Goal: Task Accomplishment & Management: Use online tool/utility

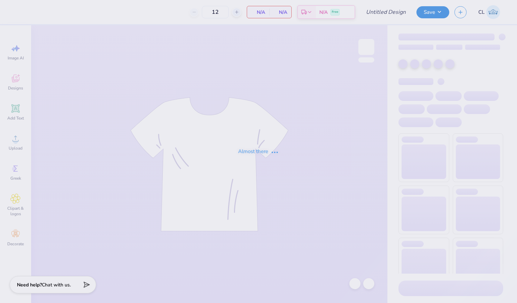
type input "Kappa Delta Big/Little"
type input "24"
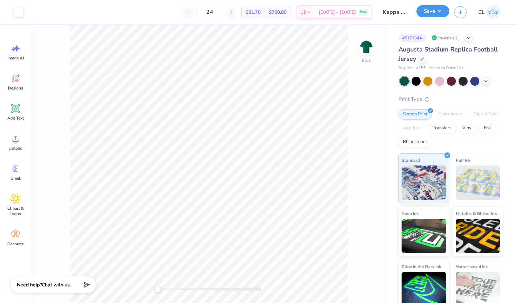
click at [443, 12] on button "Save" at bounding box center [432, 11] width 33 height 12
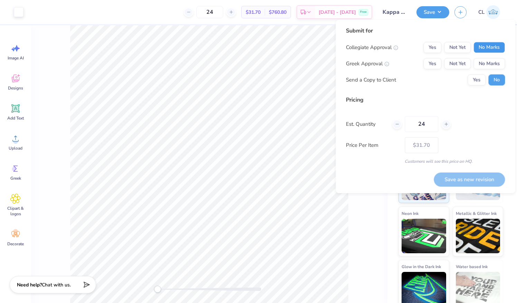
click at [482, 46] on button "No Marks" at bounding box center [489, 47] width 31 height 11
click at [487, 63] on button "No Marks" at bounding box center [489, 63] width 31 height 11
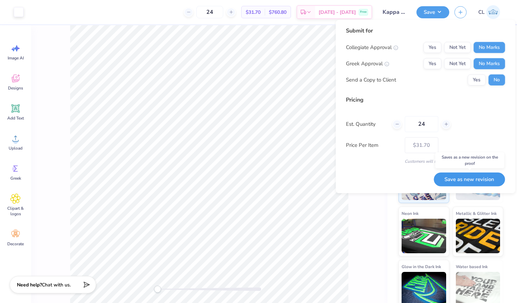
click at [459, 180] on button "Save as new revision" at bounding box center [469, 179] width 71 height 14
type input "– –"
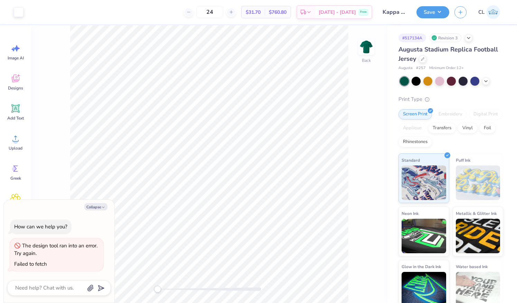
type textarea "x"
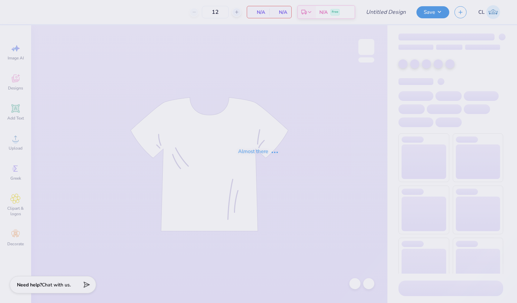
type input "Kappa Delta Big/Little"
type input "24"
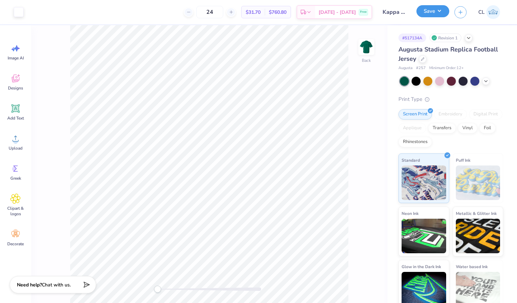
click at [440, 13] on button "Save" at bounding box center [432, 11] width 33 height 12
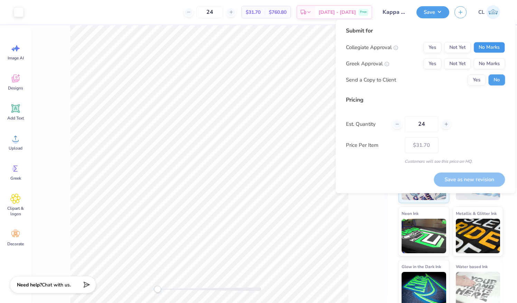
click at [481, 50] on button "No Marks" at bounding box center [489, 47] width 31 height 11
click at [484, 68] on button "No Marks" at bounding box center [489, 63] width 31 height 11
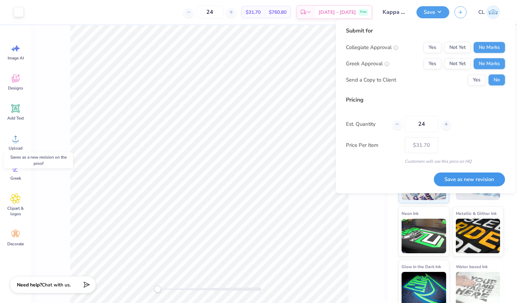
click at [463, 180] on button "Save as new revision" at bounding box center [469, 179] width 71 height 14
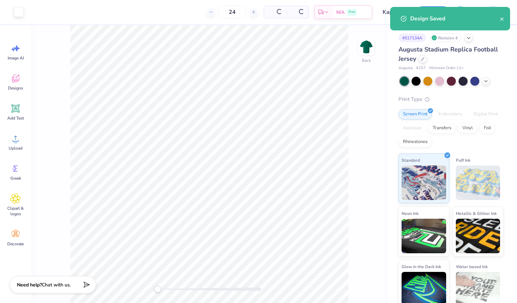
type input "– –"
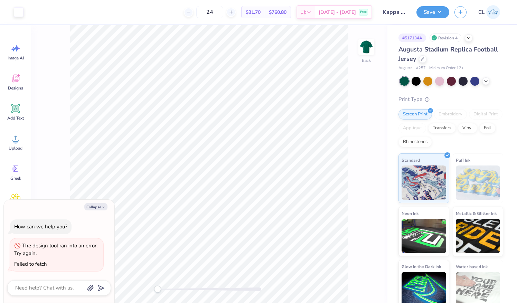
type textarea "x"
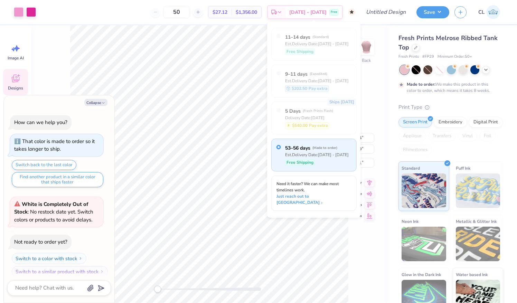
scroll to position [5, 0]
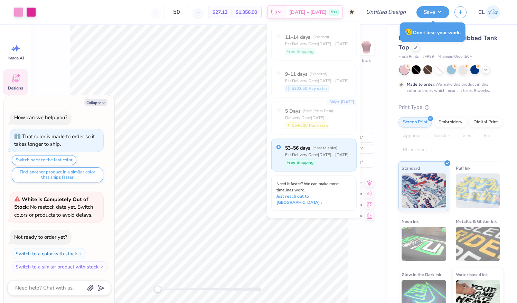
type textarea "x"
